Goal: Information Seeking & Learning: Learn about a topic

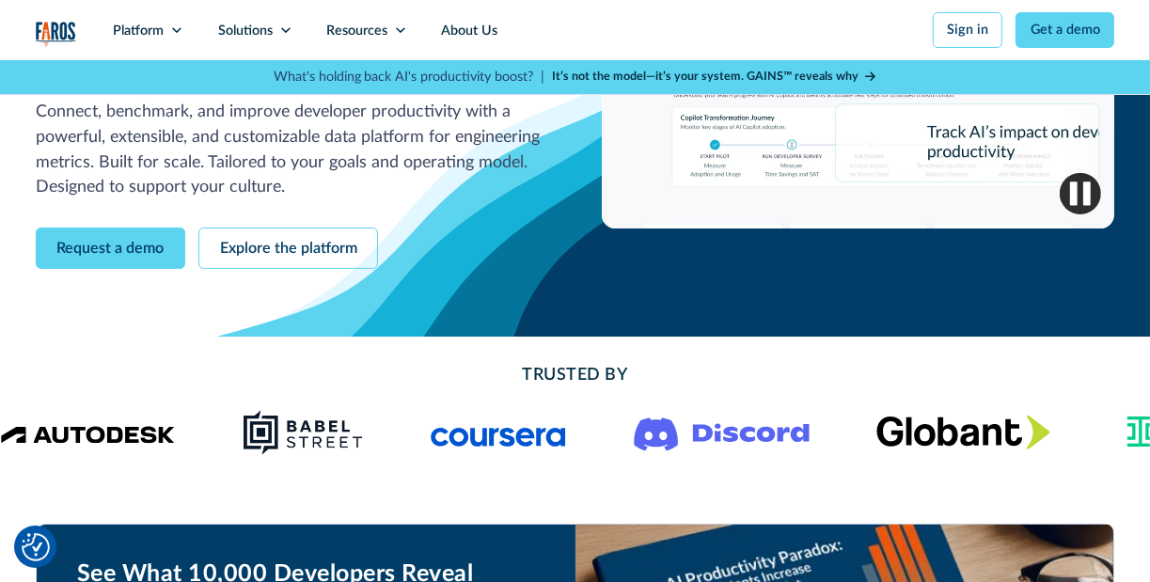
scroll to position [376, 0]
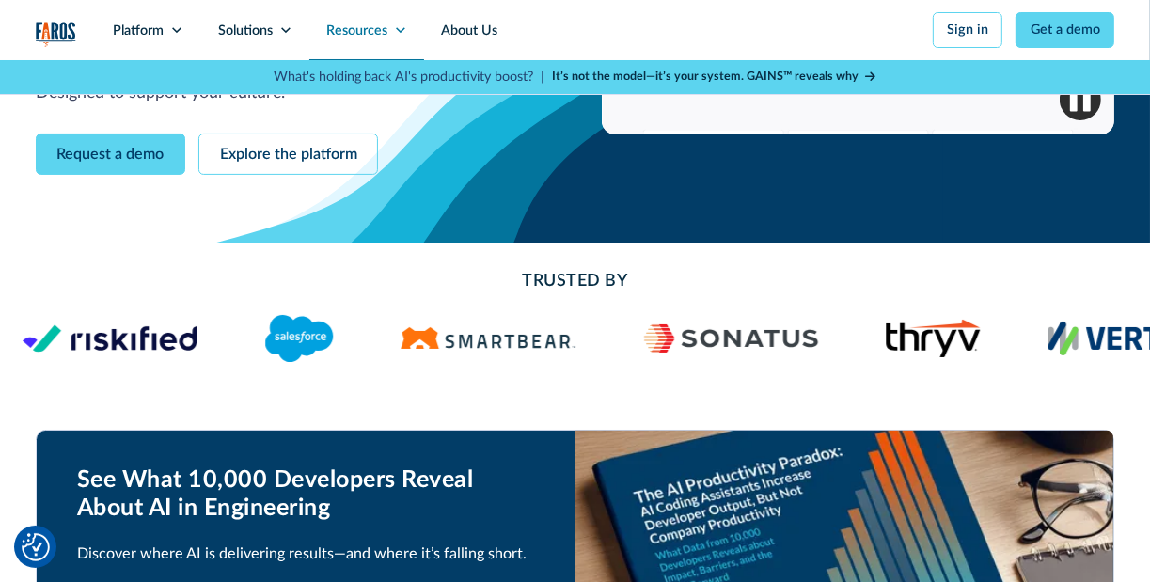
click at [378, 27] on div "Resources" at bounding box center [356, 31] width 61 height 21
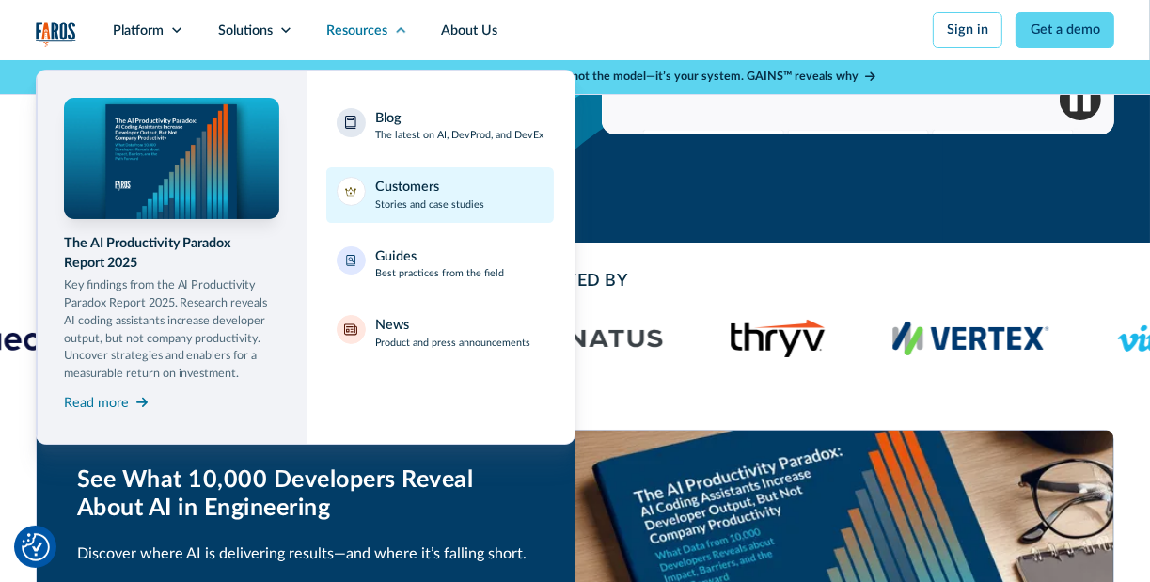
click at [396, 176] on link "Customers Stories and case studies" at bounding box center [440, 194] width 228 height 55
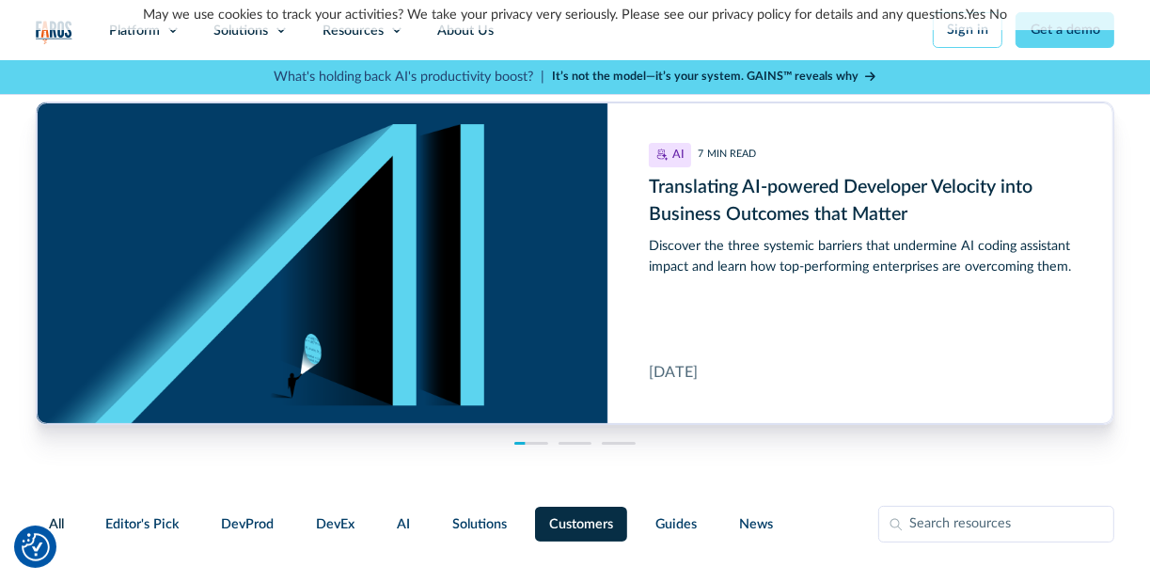
click at [978, 12] on link "Yes" at bounding box center [976, 15] width 20 height 14
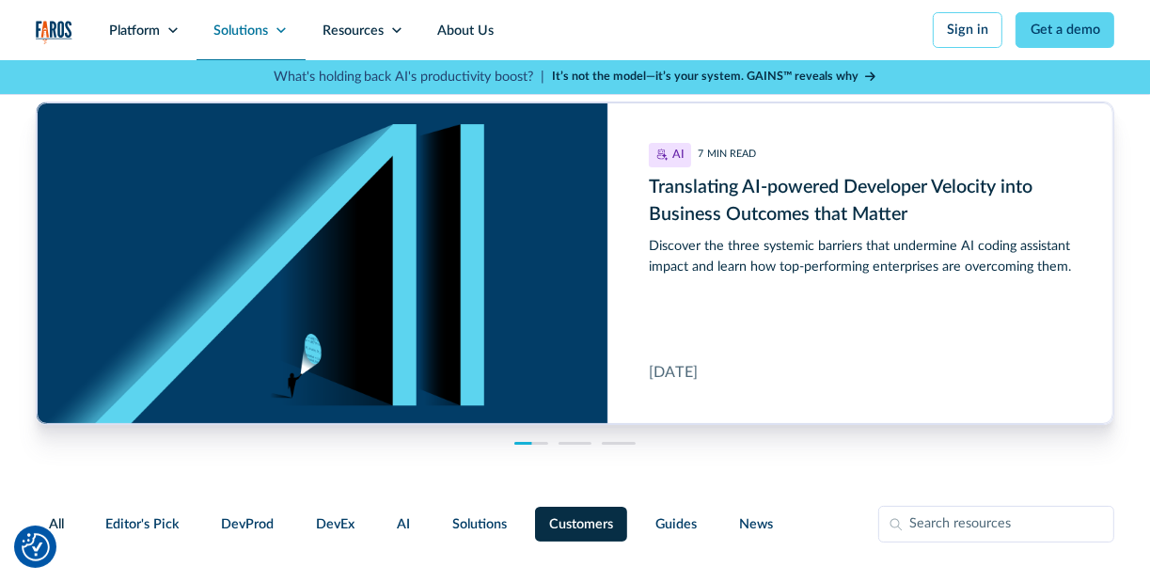
click at [268, 37] on div "Solutions" at bounding box center [240, 31] width 55 height 21
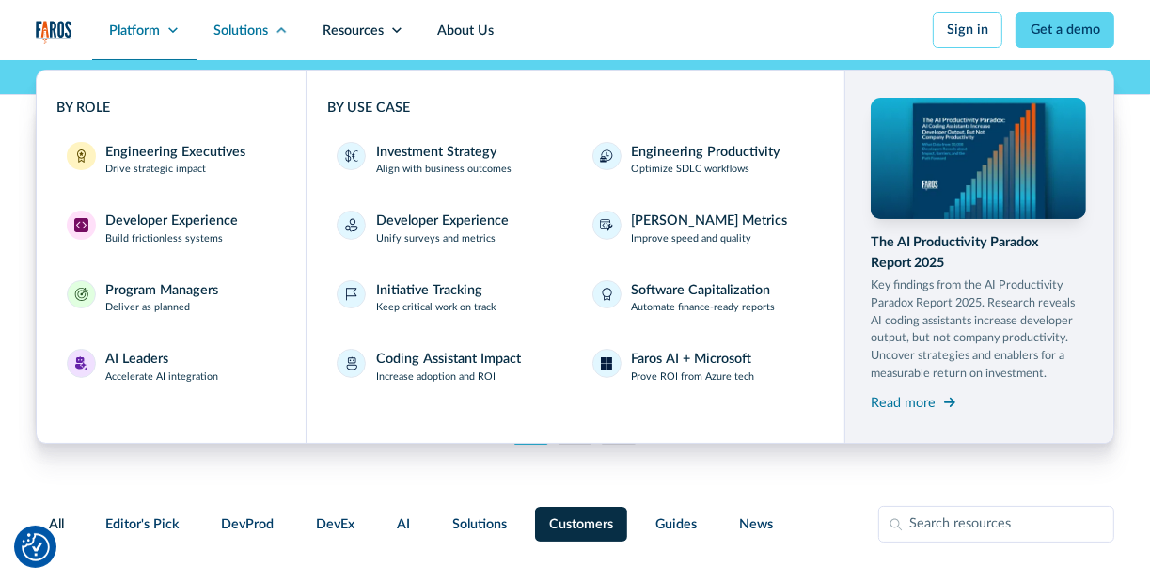
click at [150, 33] on div "Platform" at bounding box center [134, 31] width 51 height 21
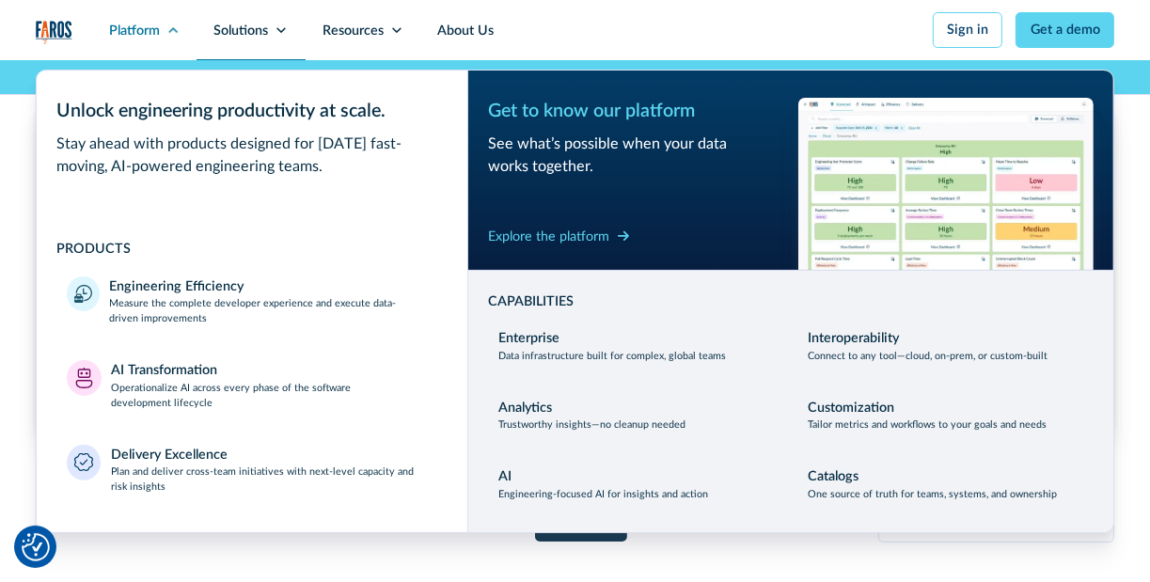
click at [254, 33] on div "Solutions" at bounding box center [240, 31] width 55 height 21
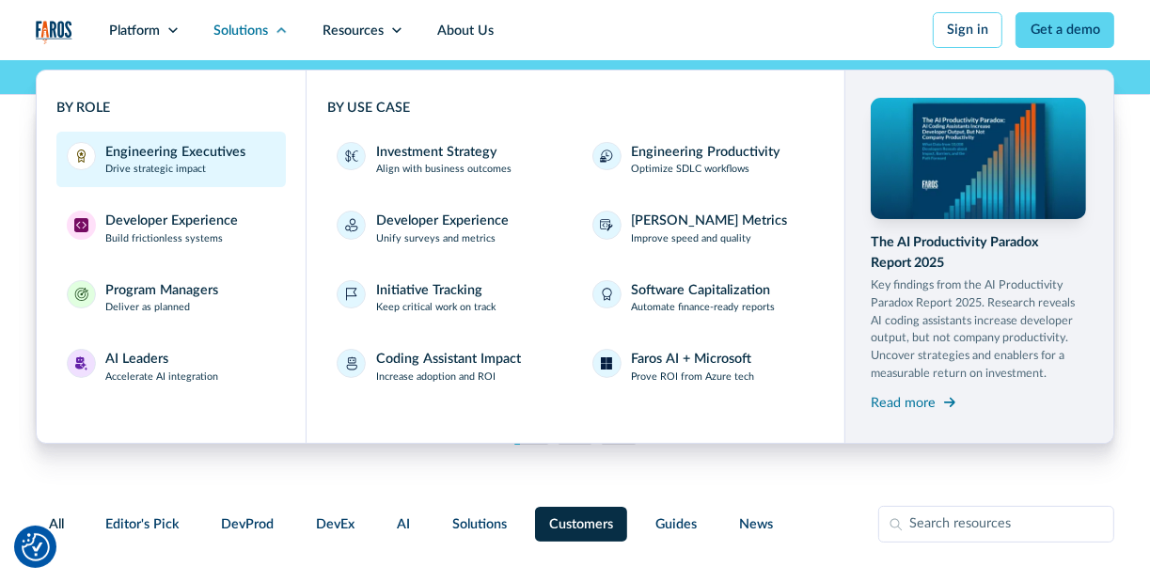
click at [191, 157] on div "Engineering Executives" at bounding box center [176, 152] width 140 height 21
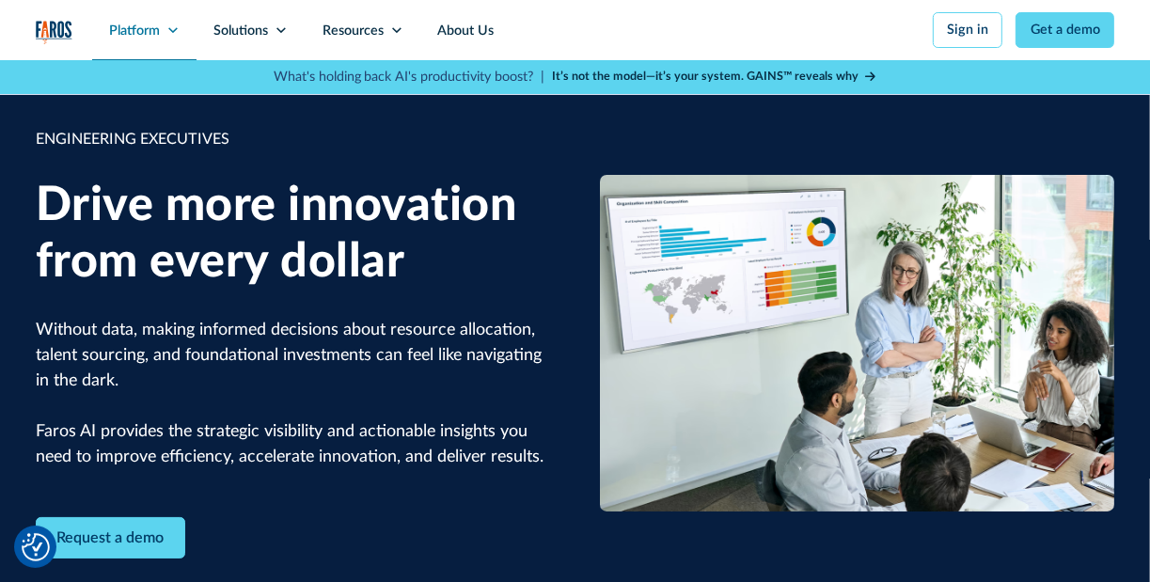
click at [158, 33] on div "Platform" at bounding box center [134, 31] width 51 height 21
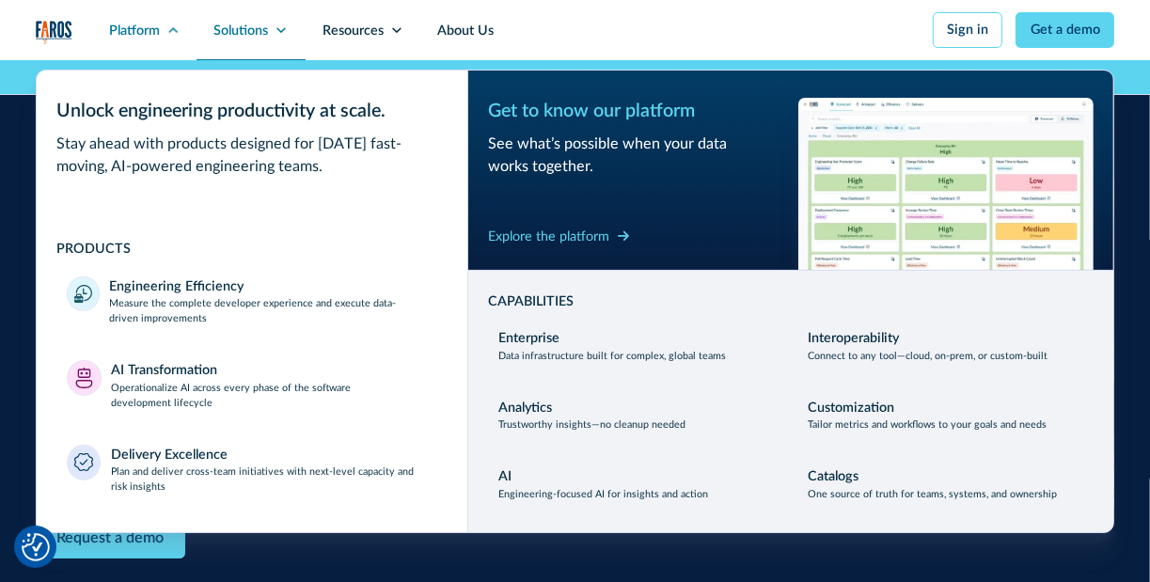
click at [279, 31] on icon at bounding box center [281, 30] width 13 height 13
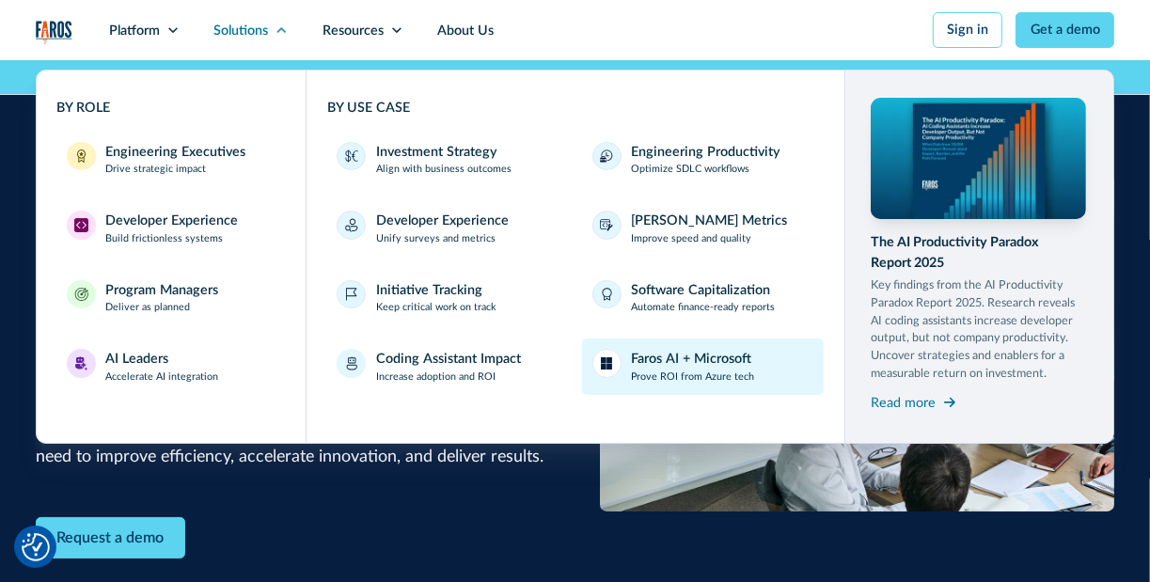
click at [725, 355] on div "Faros AI + Microsoft" at bounding box center [691, 359] width 120 height 21
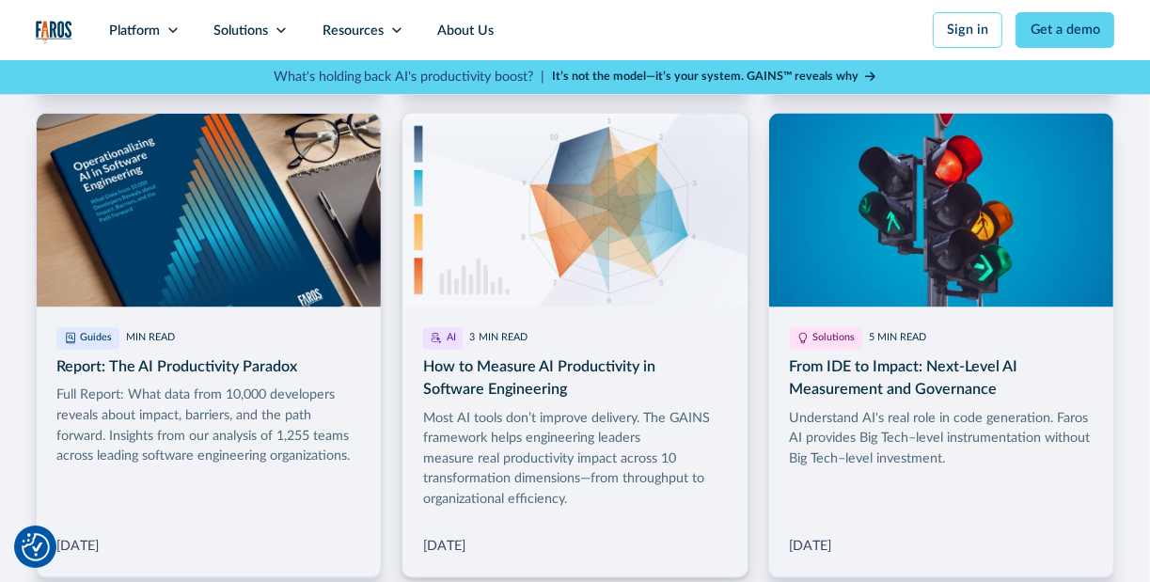
scroll to position [2821, 0]
